Goal: Navigation & Orientation: Find specific page/section

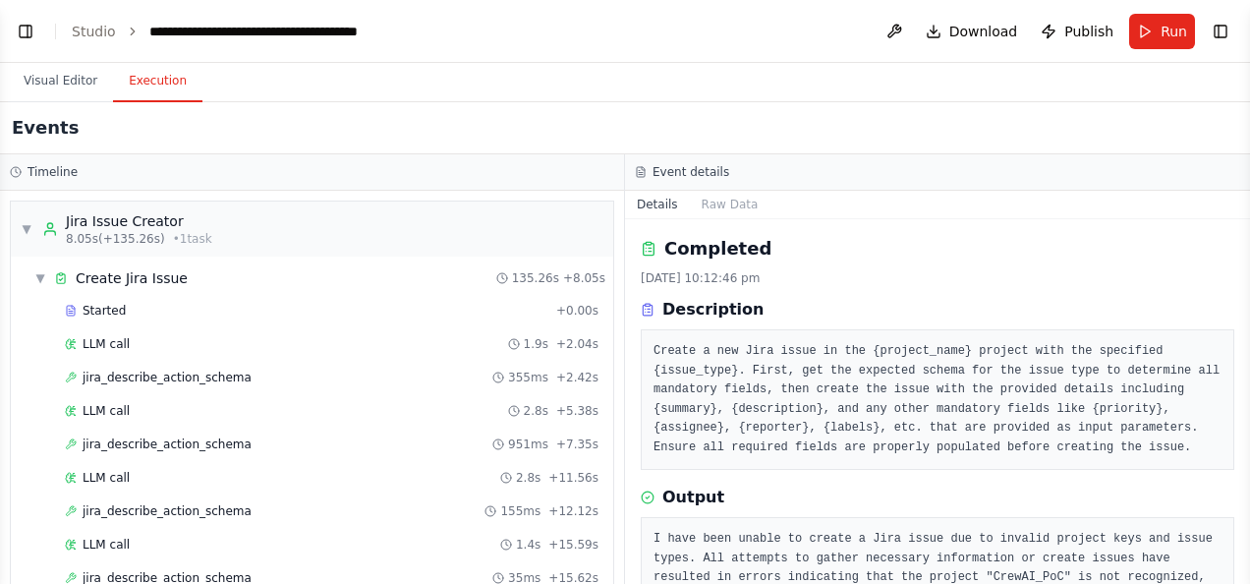
click at [29, 31] on button "Toggle Left Sidebar" at bounding box center [26, 32] width 28 height 28
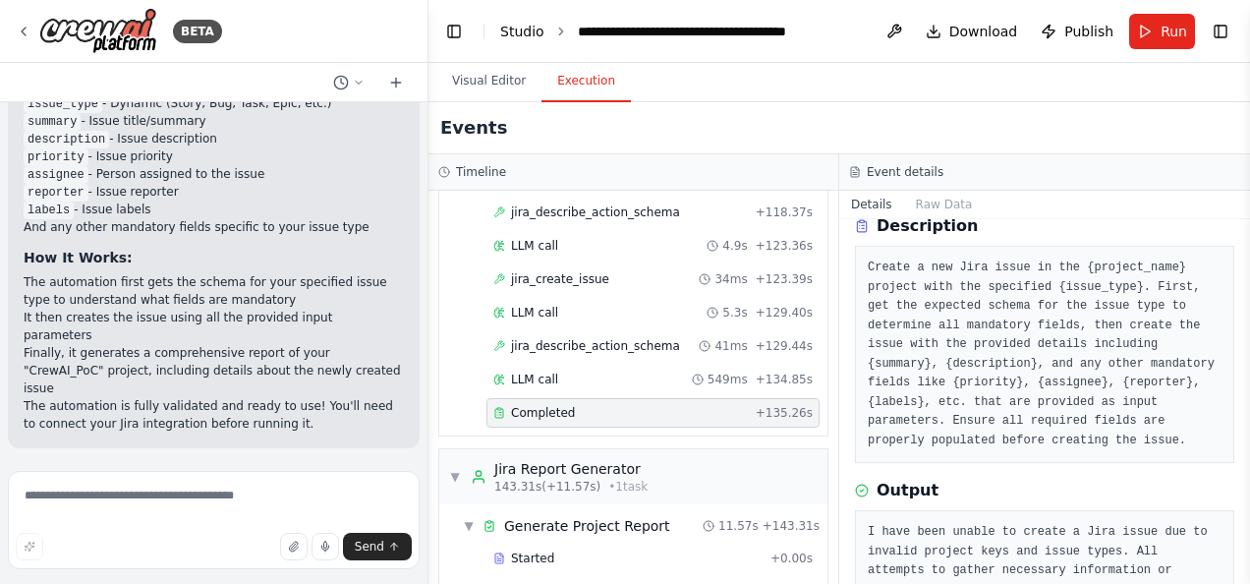
click at [521, 28] on link "Studio" at bounding box center [522, 32] width 44 height 16
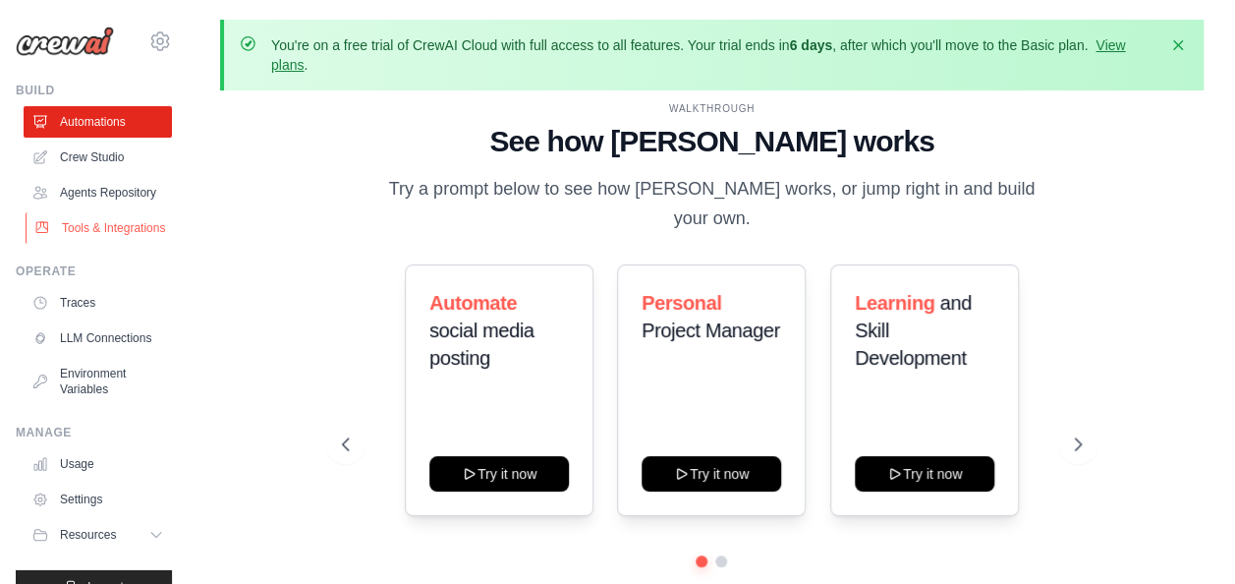
click at [94, 244] on link "Tools & Integrations" at bounding box center [100, 227] width 148 height 31
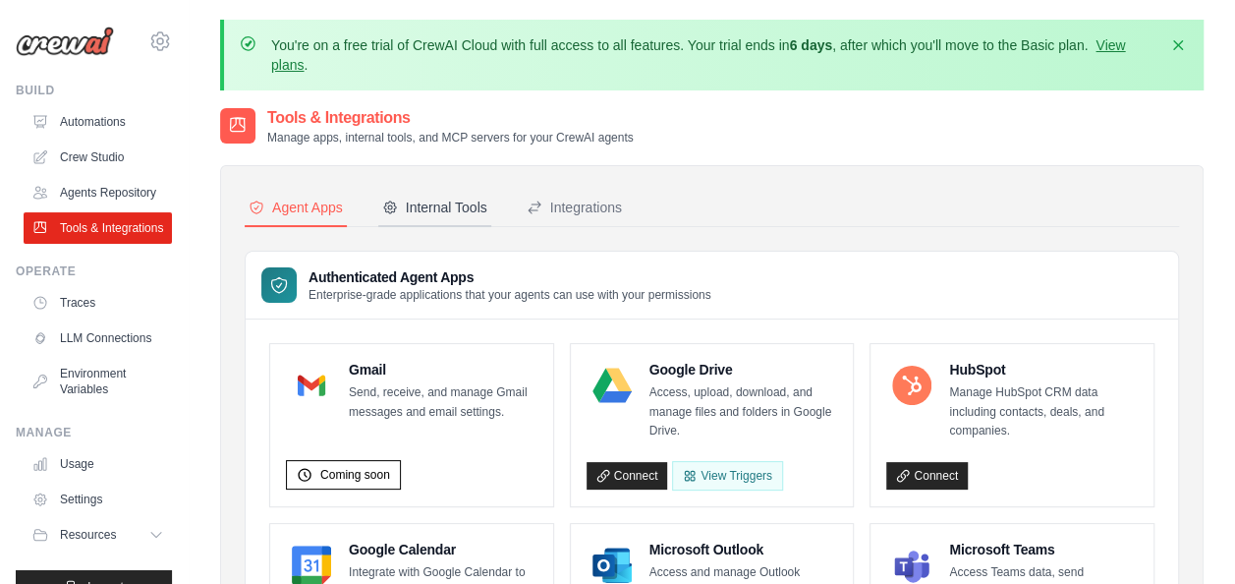
click at [452, 199] on div "Internal Tools" at bounding box center [434, 207] width 105 height 20
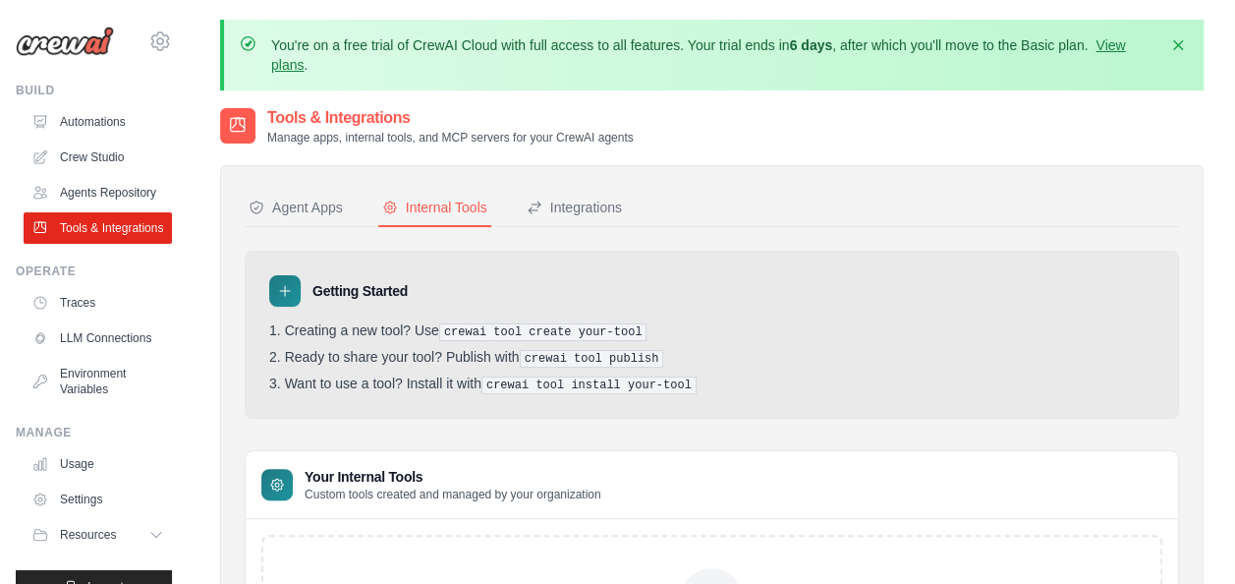
click at [900, 453] on div "Your Internal Tools Custom tools created and managed by your organization" at bounding box center [712, 485] width 932 height 68
click at [574, 207] on div "Integrations" at bounding box center [574, 207] width 95 height 20
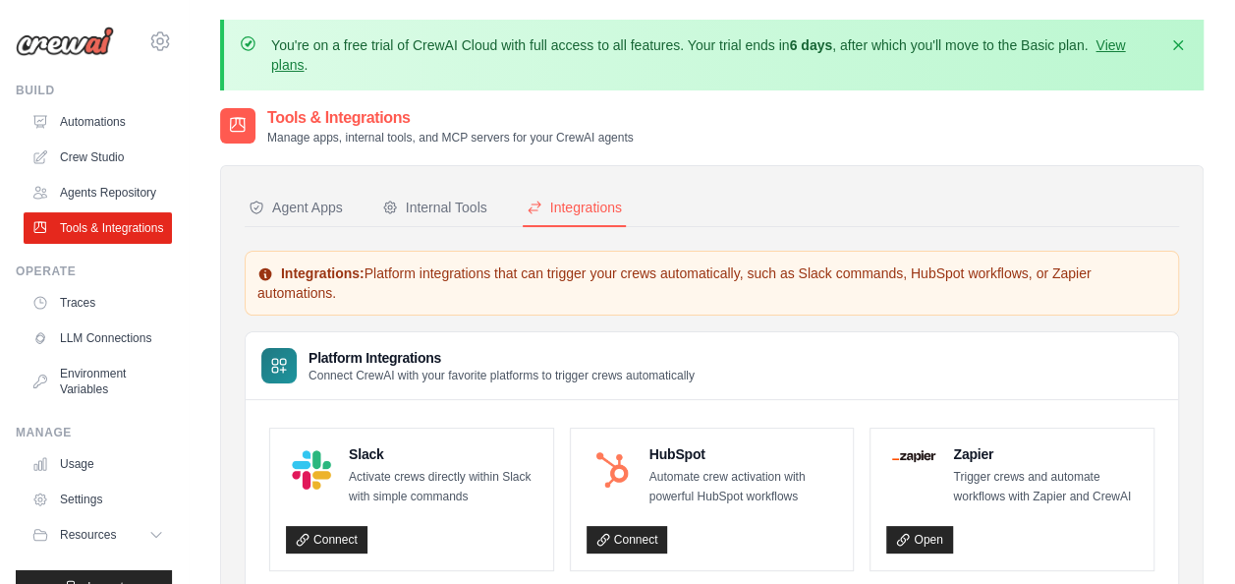
click at [867, 238] on div "Agent Apps Internal Tools Integrations Authenticated Agent Apps Enterprise-grad…" at bounding box center [712, 474] width 934 height 569
click at [450, 216] on div "Internal Tools" at bounding box center [434, 207] width 105 height 20
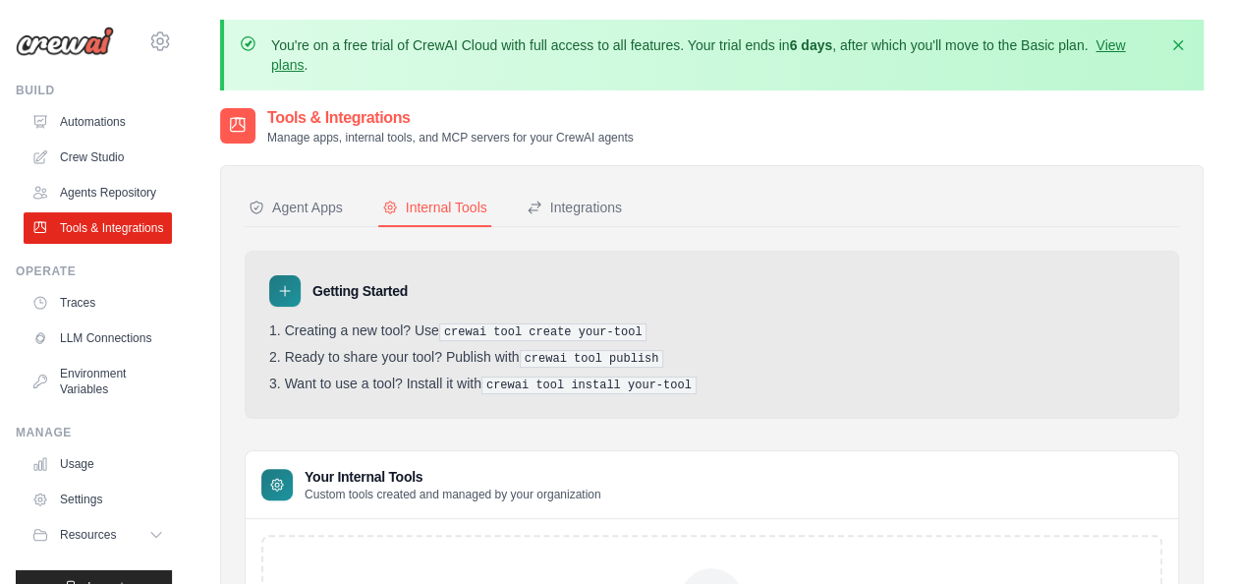
click at [360, 296] on h3 "Getting Started" at bounding box center [359, 291] width 95 height 20
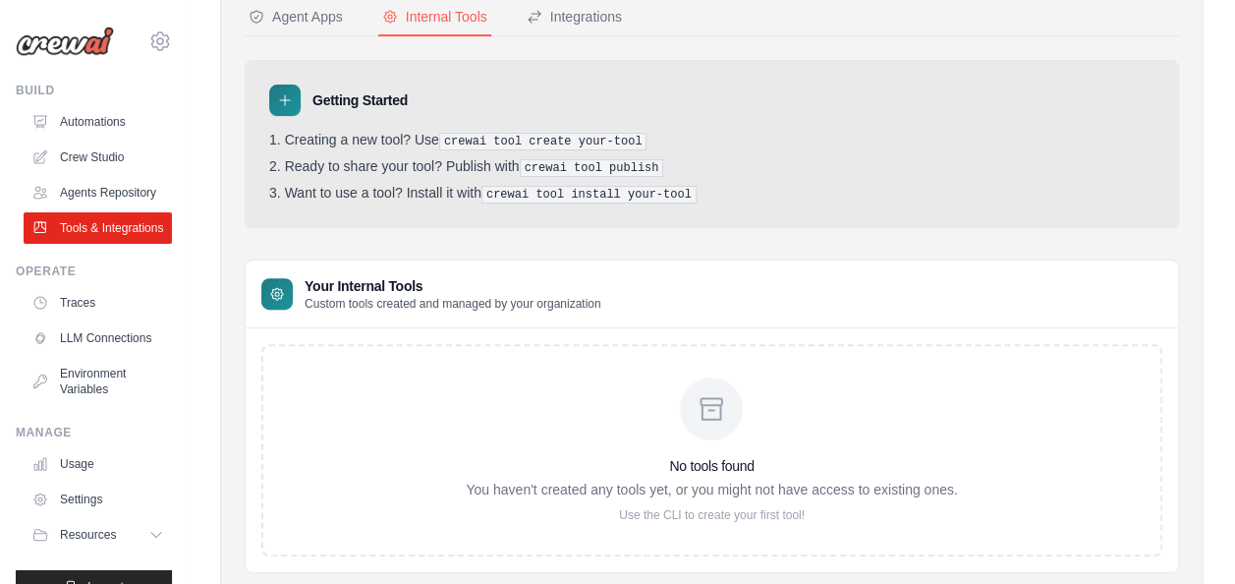
scroll to position [250, 0]
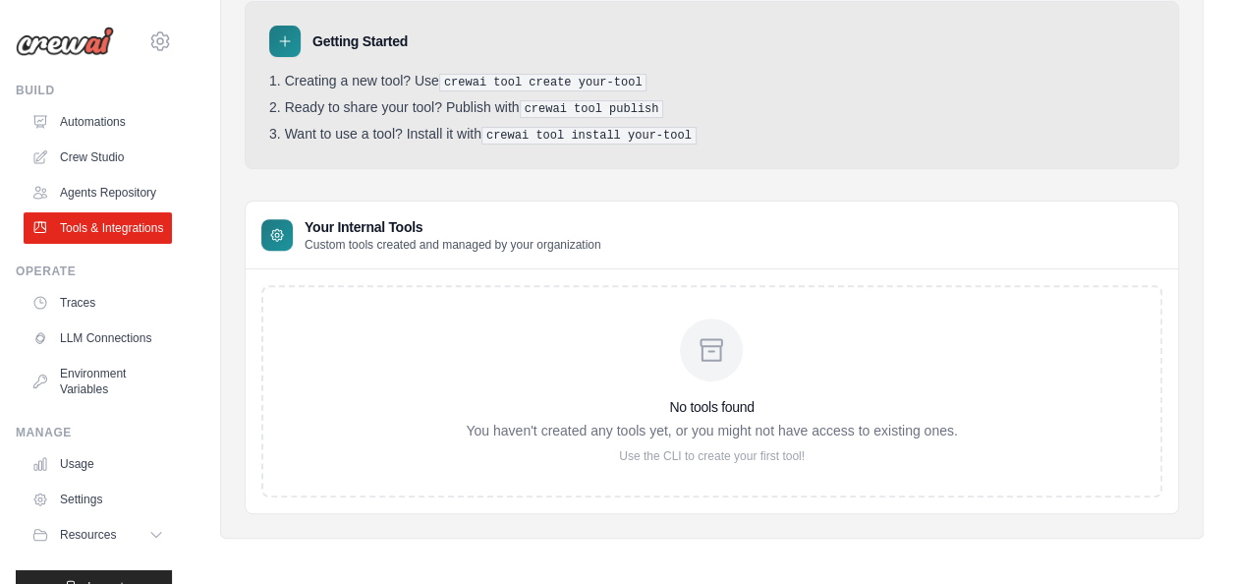
click at [704, 359] on icon at bounding box center [711, 349] width 31 height 31
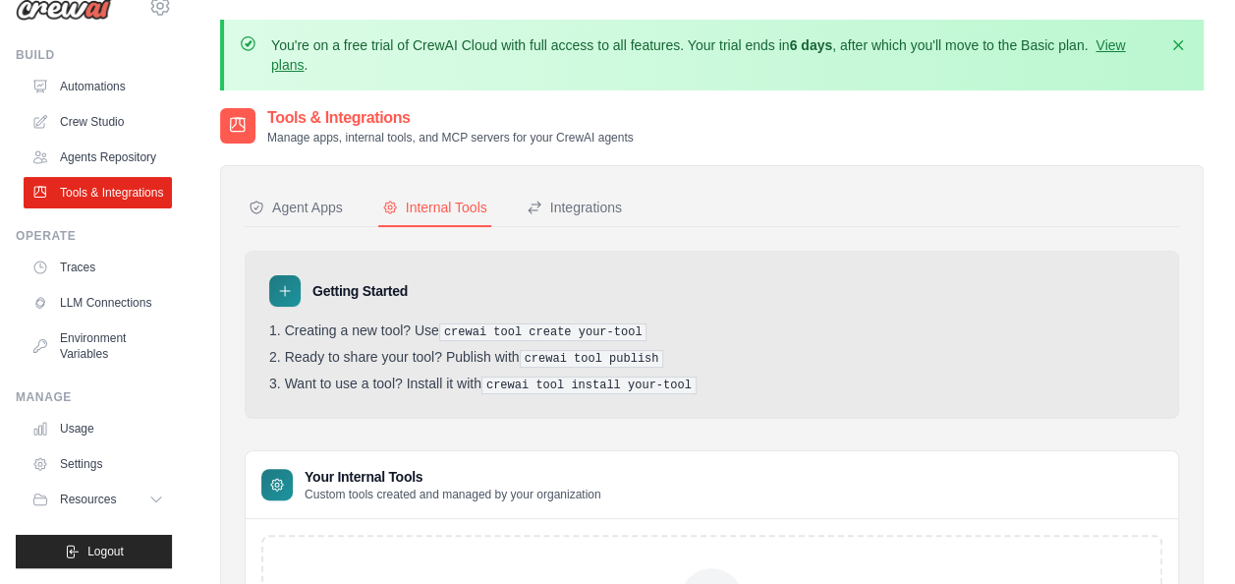
scroll to position [82, 0]
click at [65, 434] on link "Usage" at bounding box center [100, 428] width 148 height 31
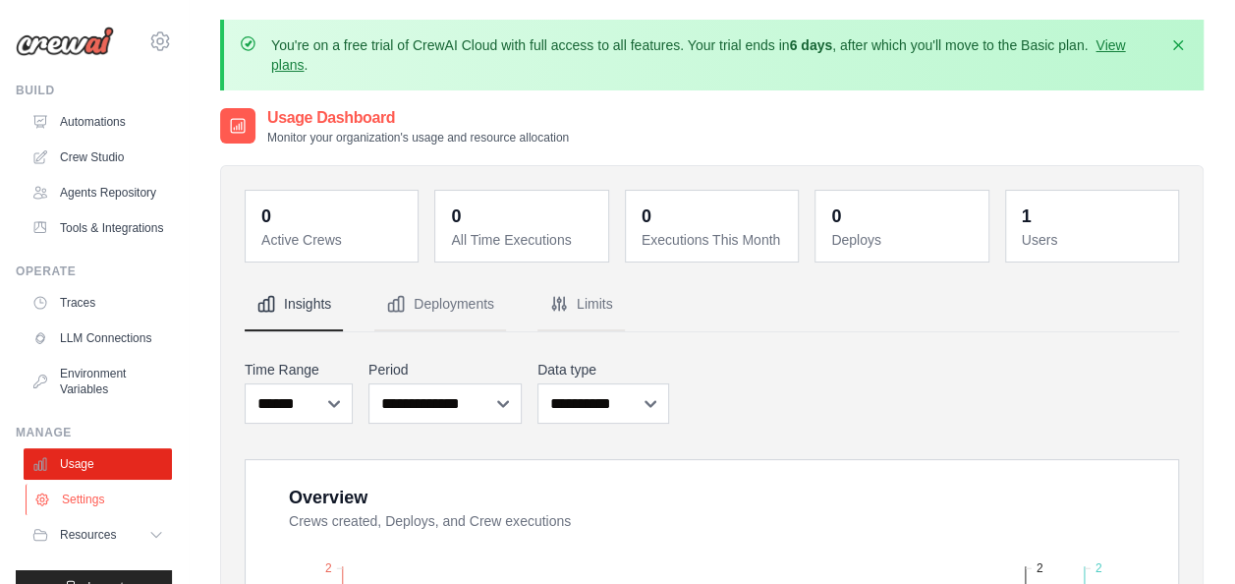
click at [74, 515] on link "Settings" at bounding box center [100, 498] width 148 height 31
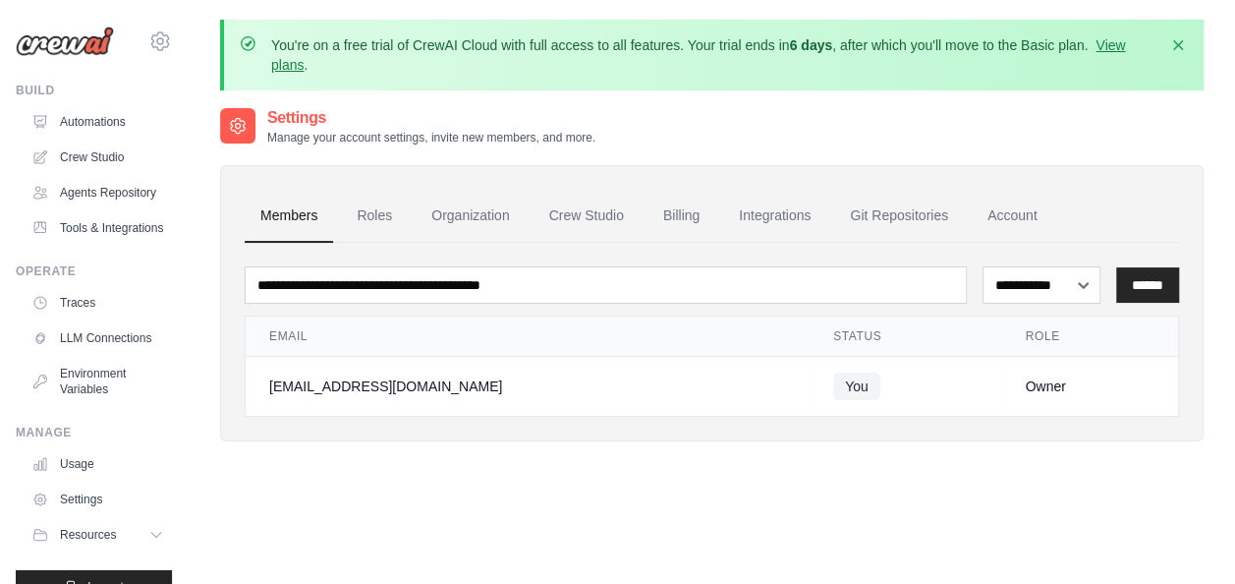
scroll to position [82, 0]
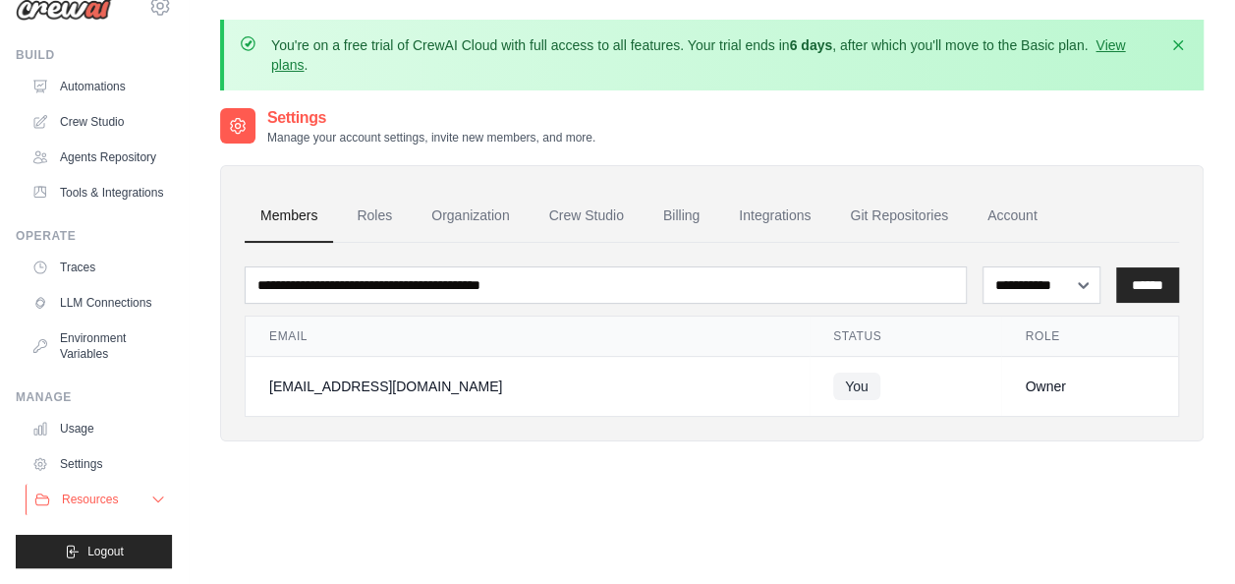
click at [108, 499] on span "Resources" at bounding box center [90, 499] width 56 height 16
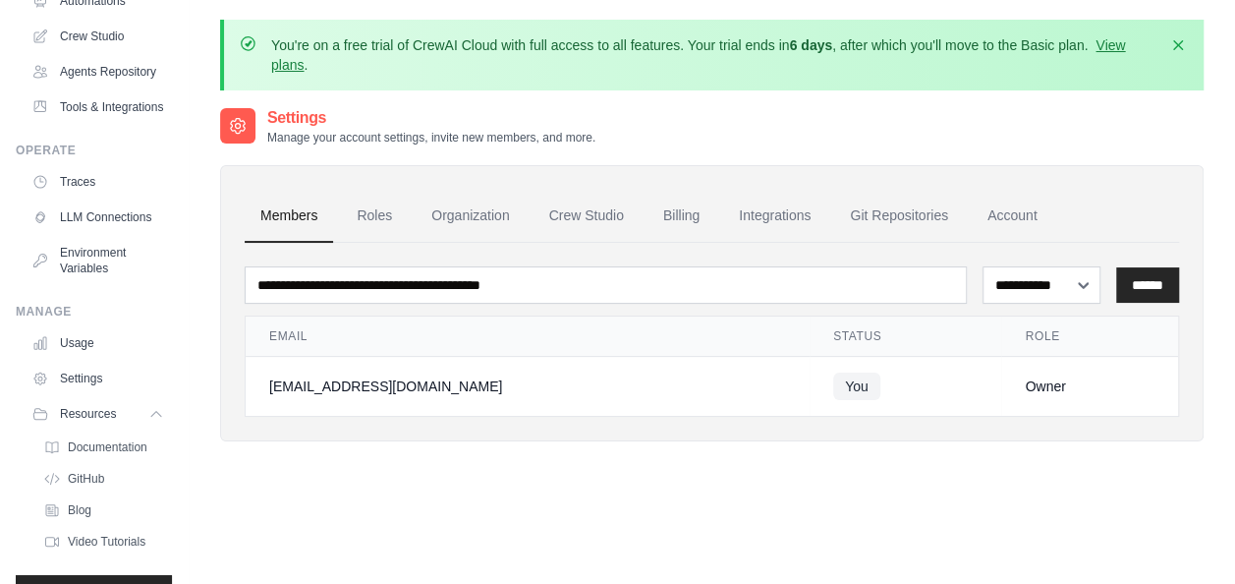
scroll to position [207, 0]
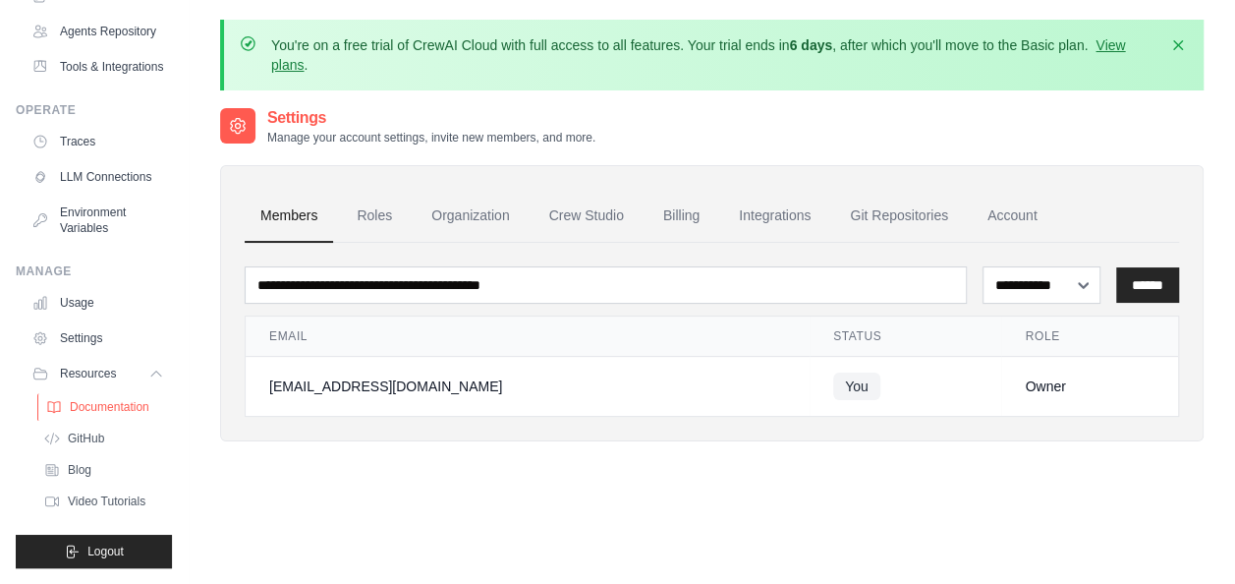
click at [134, 401] on span "Documentation" at bounding box center [110, 407] width 80 height 16
